Goal: Navigation & Orientation: Find specific page/section

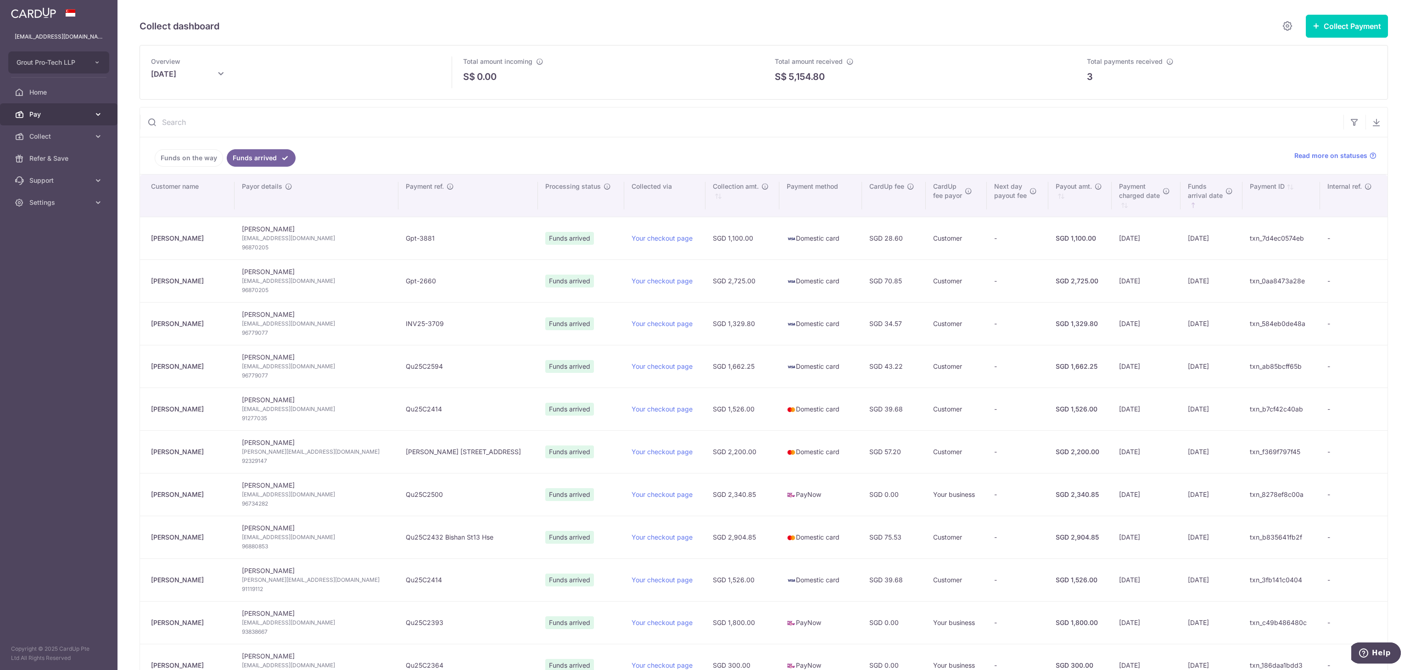
click at [44, 113] on span "Pay" at bounding box center [59, 114] width 61 height 9
click at [53, 139] on span "Payments" at bounding box center [59, 136] width 61 height 9
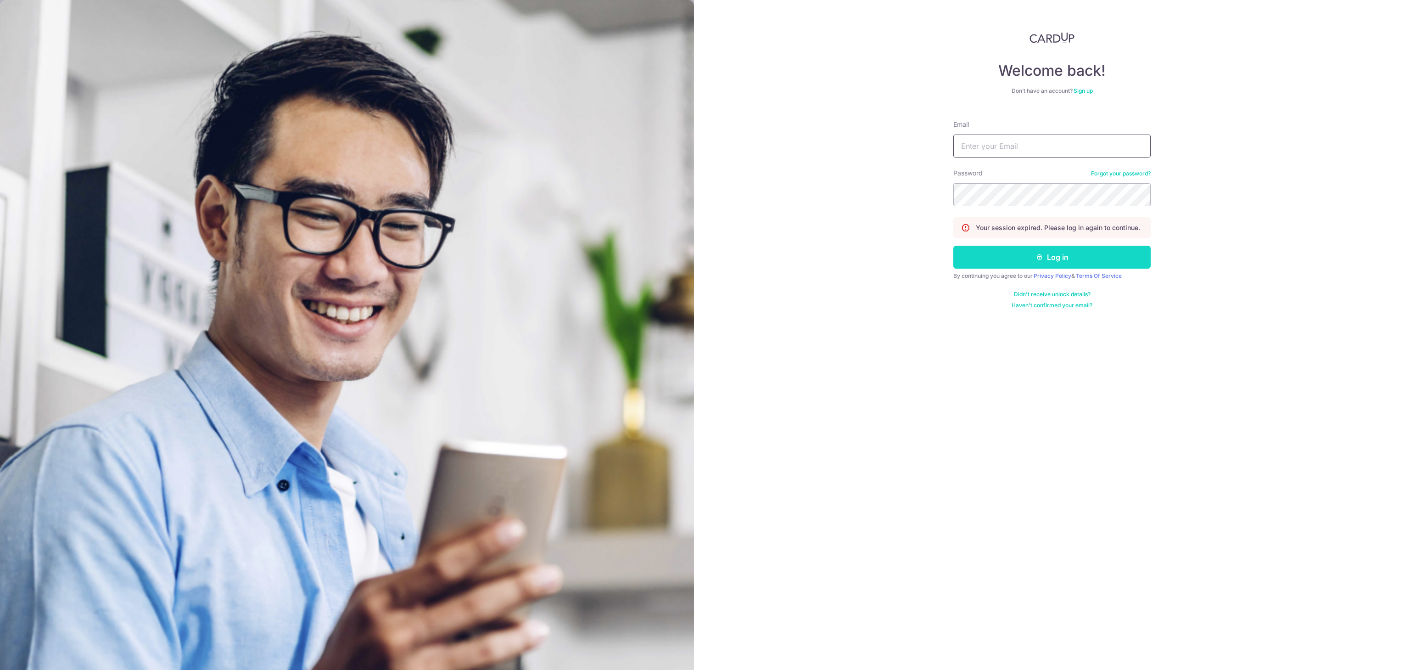
type input "[EMAIL_ADDRESS][DOMAIN_NAME]"
click at [1025, 256] on button "Log in" at bounding box center [1051, 257] width 197 height 23
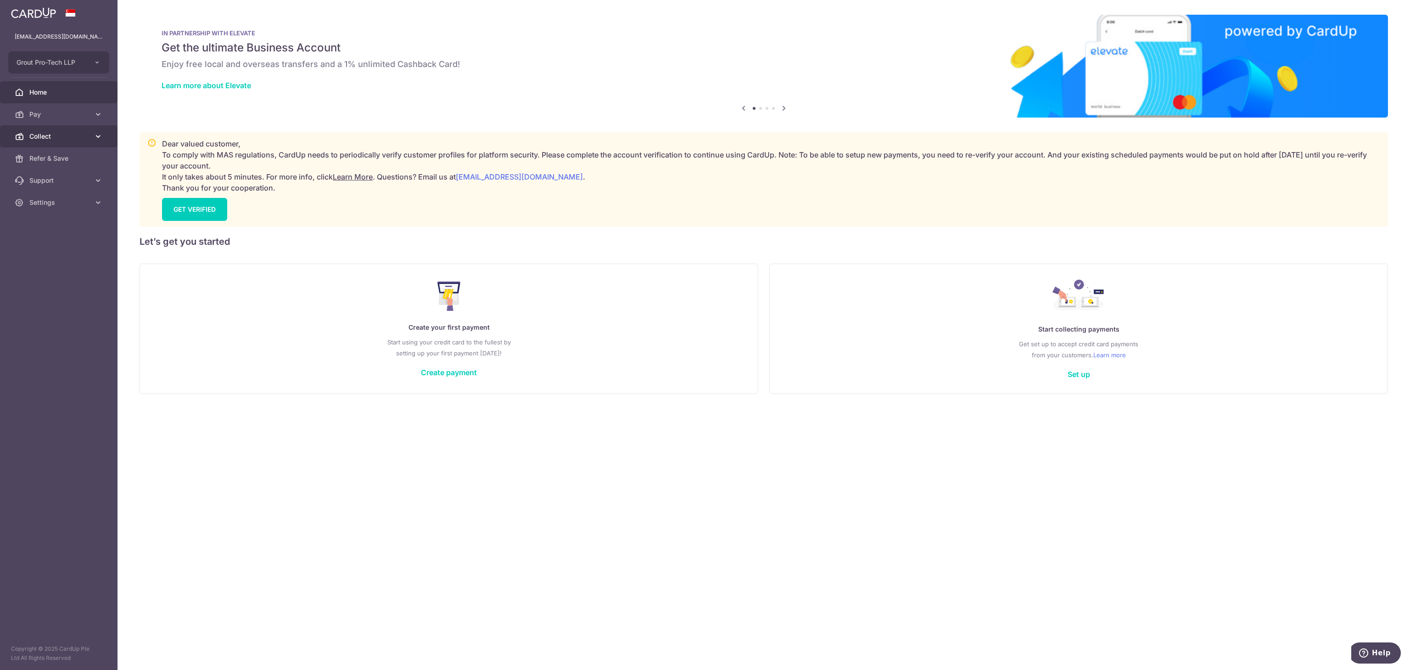
click at [57, 142] on link "Collect" at bounding box center [59, 136] width 118 height 22
click at [62, 167] on link "Dashboard" at bounding box center [59, 158] width 118 height 22
